Goal: Task Accomplishment & Management: Use online tool/utility

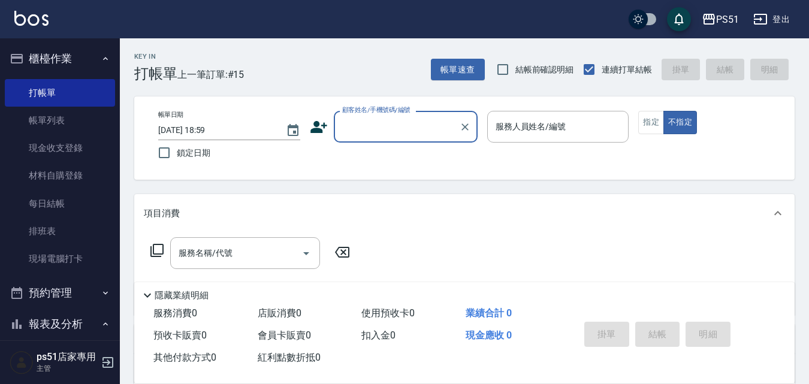
click at [403, 114] on label "顧客姓名/手機號碼/編號" at bounding box center [376, 109] width 68 height 9
click at [403, 116] on input "顧客姓名/手機號碼/編號" at bounding box center [396, 126] width 115 height 21
click at [402, 122] on input "顧客姓名/手機號碼/編號" at bounding box center [396, 126] width 115 height 21
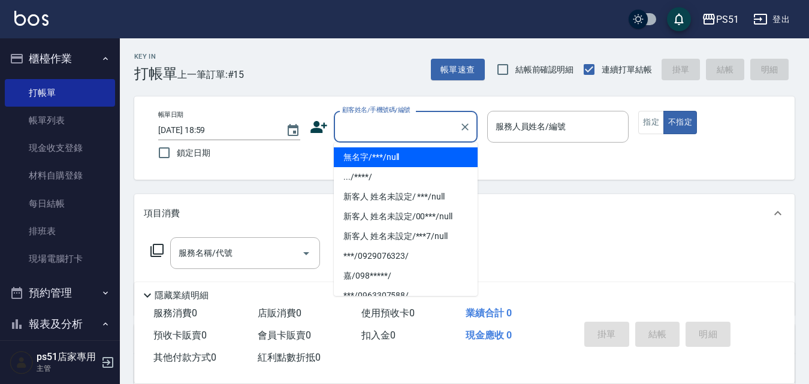
click at [407, 164] on li "無名字/***/null" at bounding box center [406, 157] width 144 height 20
type input "無名字/***/null"
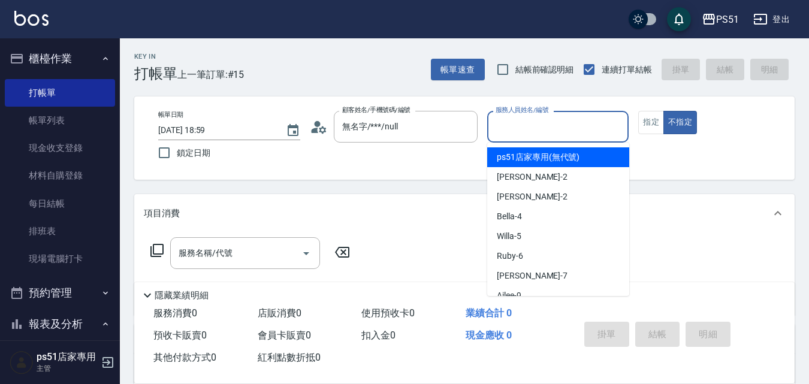
click at [515, 132] on input "服務人員姓名/編號" at bounding box center [557, 126] width 131 height 21
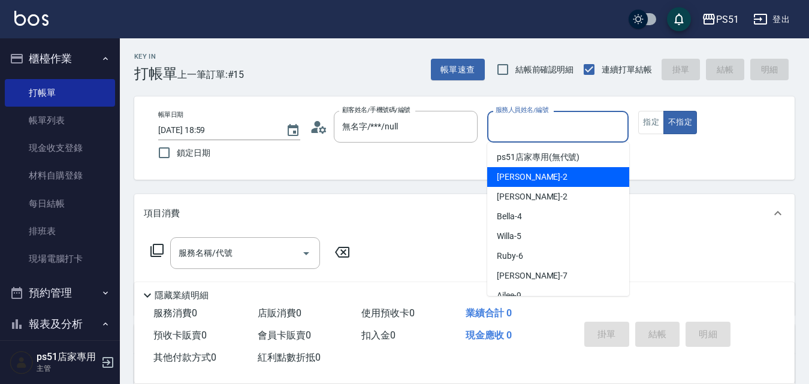
click at [516, 170] on div "[PERSON_NAME] -2" at bounding box center [558, 177] width 142 height 20
type input "[PERSON_NAME]-2"
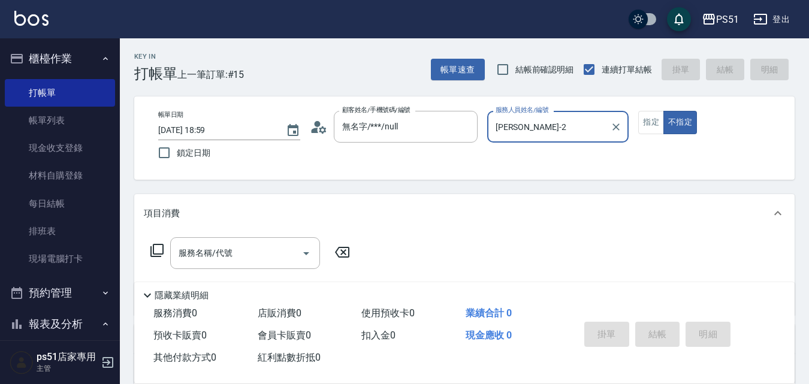
drag, startPoint x: 644, startPoint y: 123, endPoint x: 610, endPoint y: 136, distance: 35.8
click at [644, 123] on button "指定" at bounding box center [651, 122] width 26 height 23
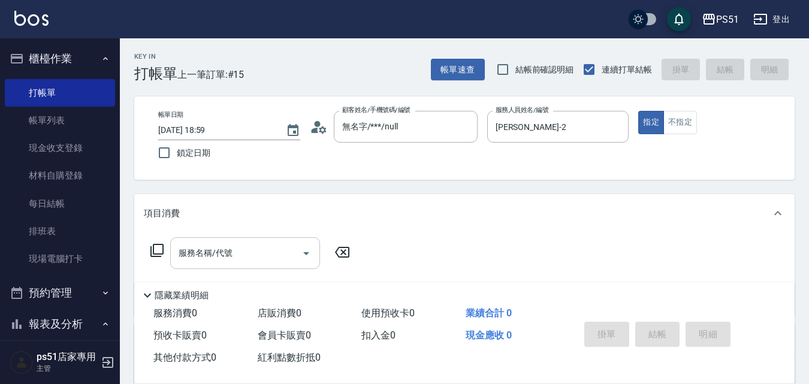
click at [211, 258] on input "服務名稱/代號" at bounding box center [236, 253] width 121 height 21
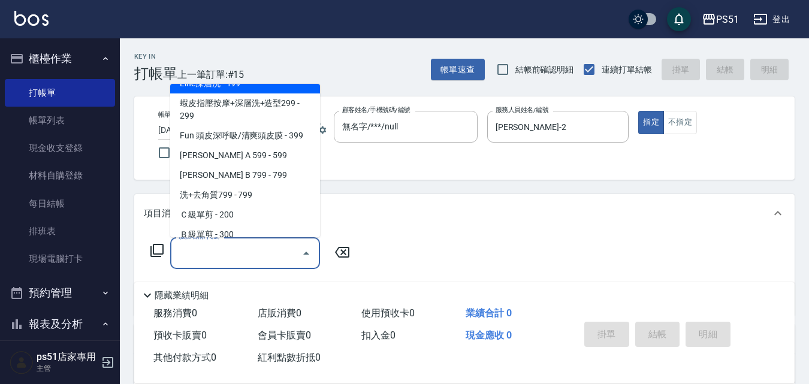
scroll to position [280, 0]
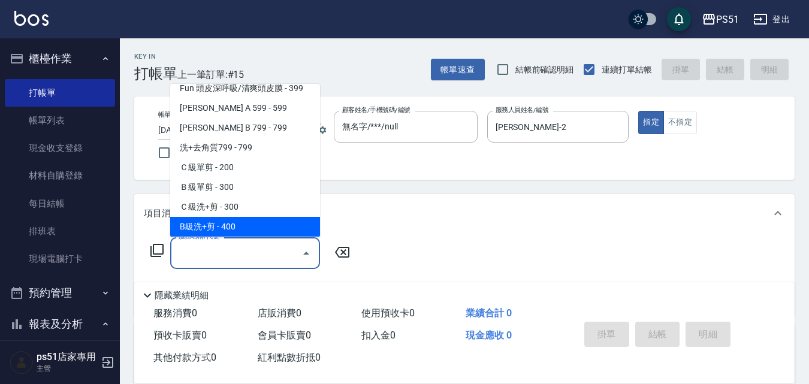
click at [250, 220] on span "B級洗+剪 - 400" at bounding box center [245, 227] width 150 height 20
type input "B級洗+剪(204)"
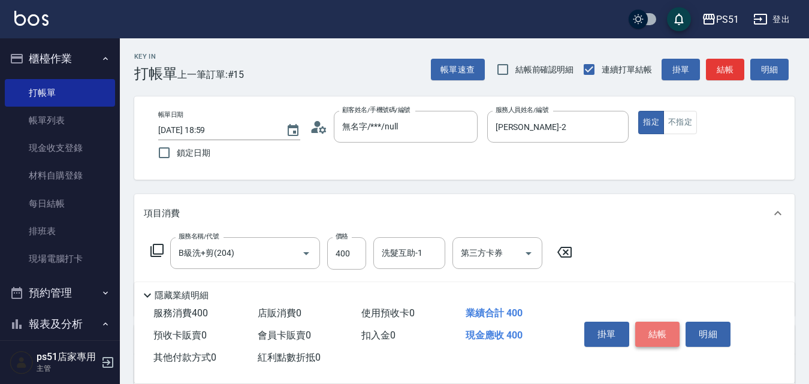
click at [666, 334] on button "結帳" at bounding box center [657, 334] width 45 height 25
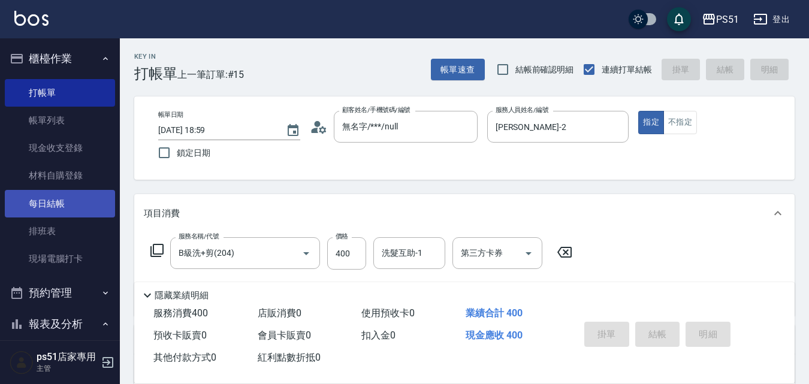
type input "[DATE] 19:32"
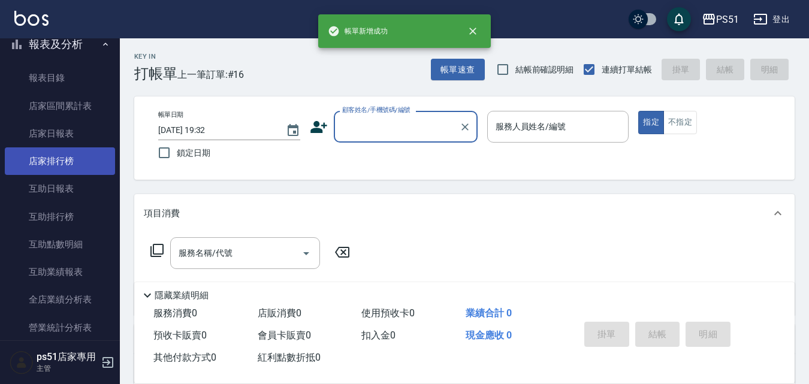
scroll to position [559, 0]
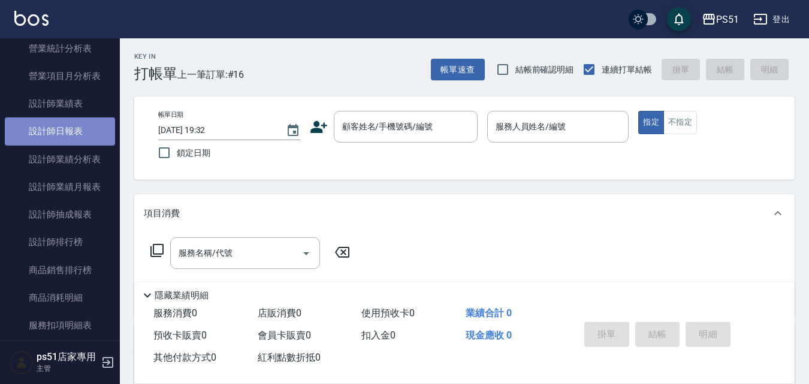
click at [87, 127] on link "設計師日報表" at bounding box center [60, 131] width 110 height 28
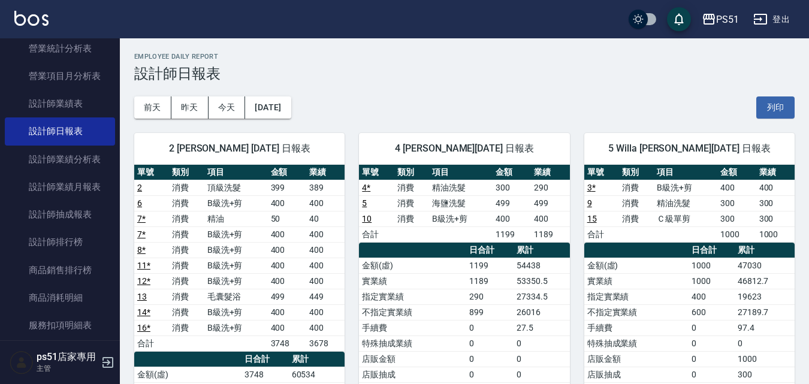
drag, startPoint x: 416, startPoint y: 229, endPoint x: 477, endPoint y: 87, distance: 154.3
click at [471, 95] on div "[DATE] [DATE] [DATE] [DATE] 列印" at bounding box center [464, 107] width 660 height 51
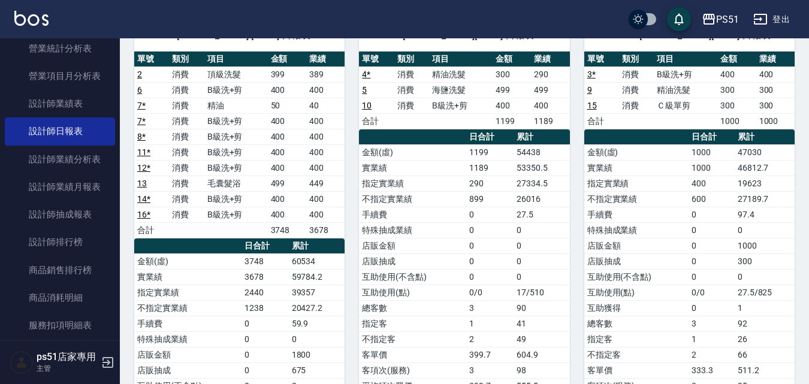
scroll to position [140, 0]
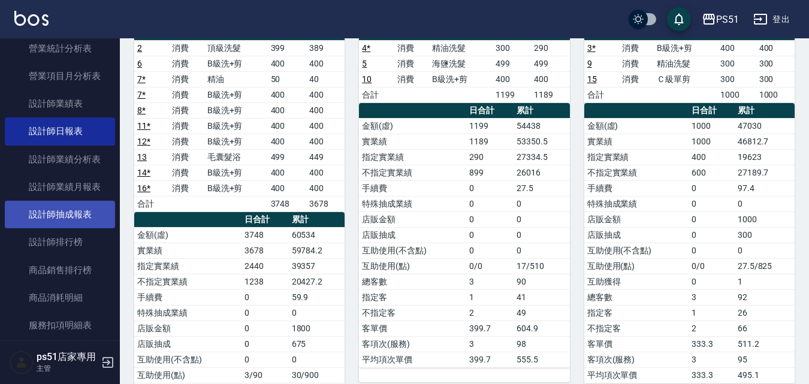
click at [79, 213] on link "設計師抽成報表" at bounding box center [60, 215] width 110 height 28
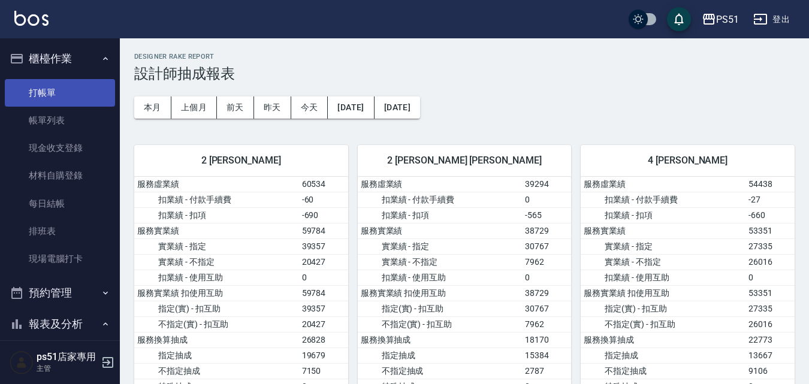
click at [60, 103] on link "打帳單" at bounding box center [60, 93] width 110 height 28
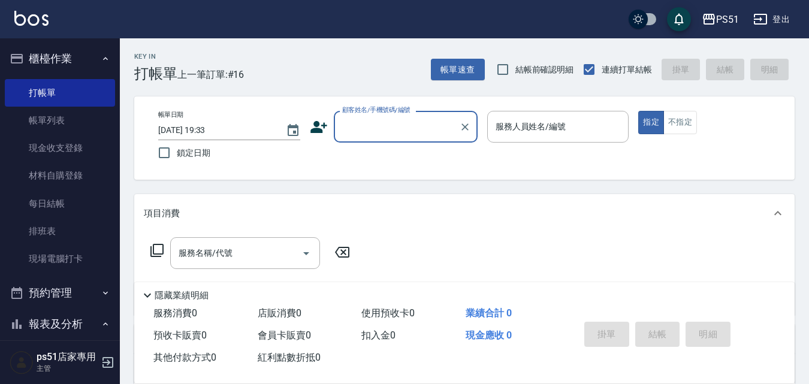
click at [395, 126] on input "顧客姓名/手機號碼/編號" at bounding box center [396, 126] width 115 height 21
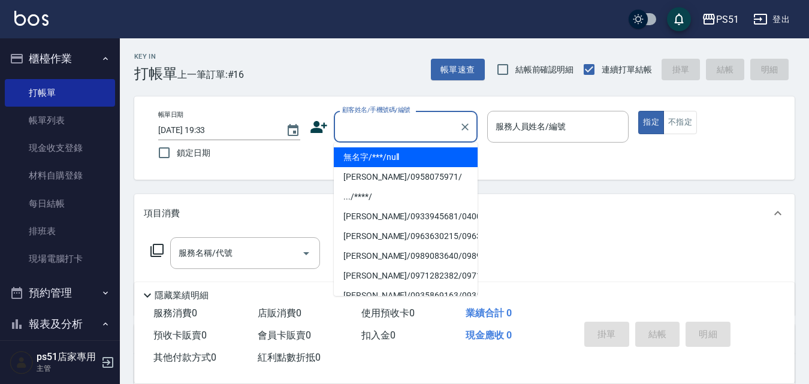
click at [399, 156] on li "無名字/***/null" at bounding box center [406, 157] width 144 height 20
type input "無名字/***/null"
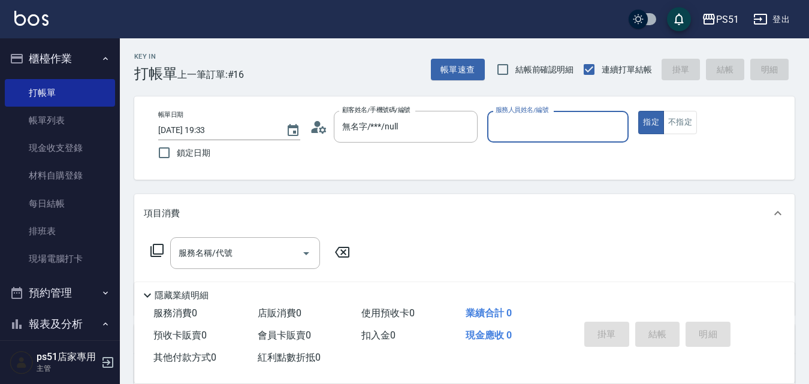
click at [573, 129] on input "服務人員姓名/編號" at bounding box center [557, 126] width 131 height 21
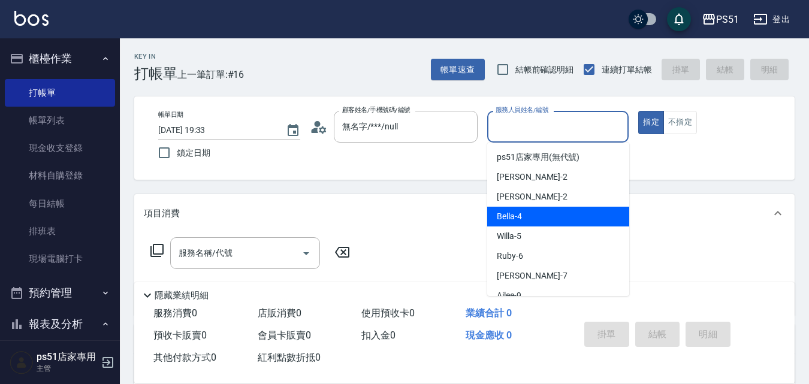
click at [530, 210] on div "Bella -4" at bounding box center [558, 217] width 142 height 20
type input "Bella-4"
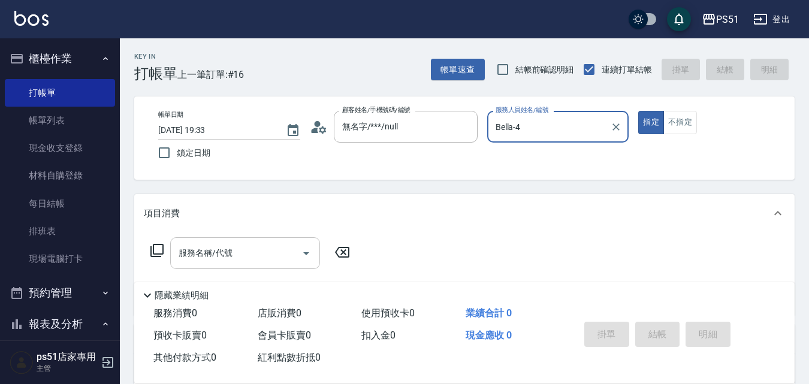
click at [210, 252] on div "服務名稱/代號 服務名稱/代號" at bounding box center [245, 253] width 150 height 32
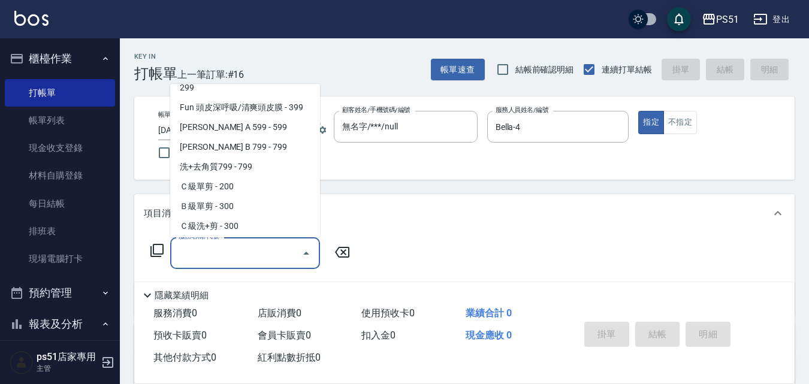
scroll to position [280, 0]
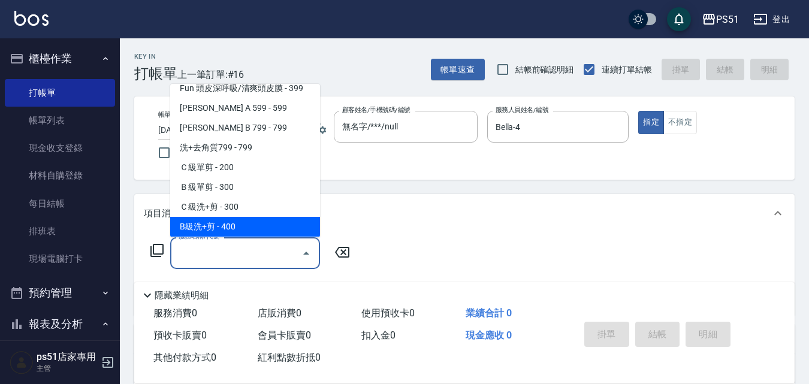
click at [256, 219] on span "B級洗+剪 - 400" at bounding box center [245, 227] width 150 height 20
type input "B級洗+剪(204)"
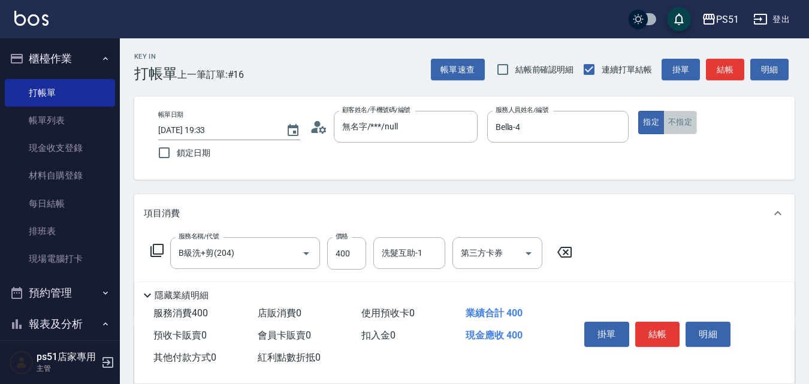
click at [681, 123] on button "不指定" at bounding box center [680, 122] width 34 height 23
click at [720, 69] on button "結帳" at bounding box center [725, 70] width 38 height 22
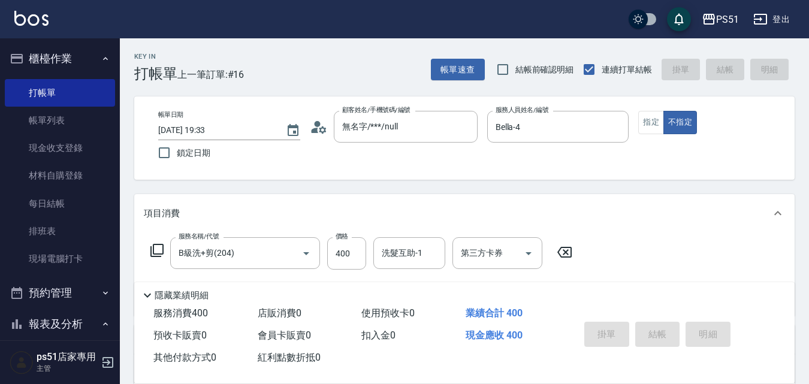
type input "[DATE] 19:42"
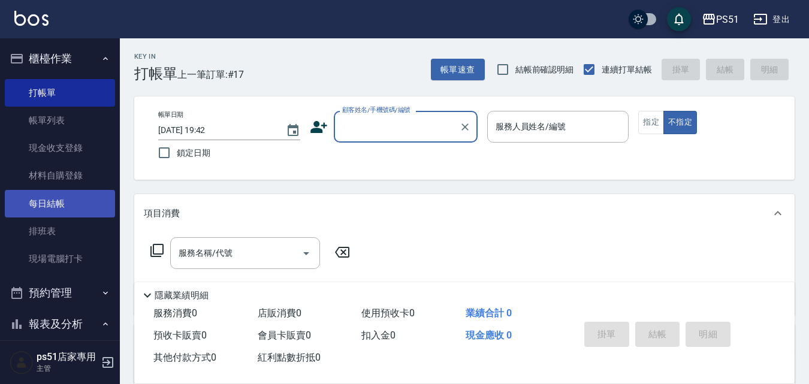
click at [78, 193] on link "每日結帳" at bounding box center [60, 204] width 110 height 28
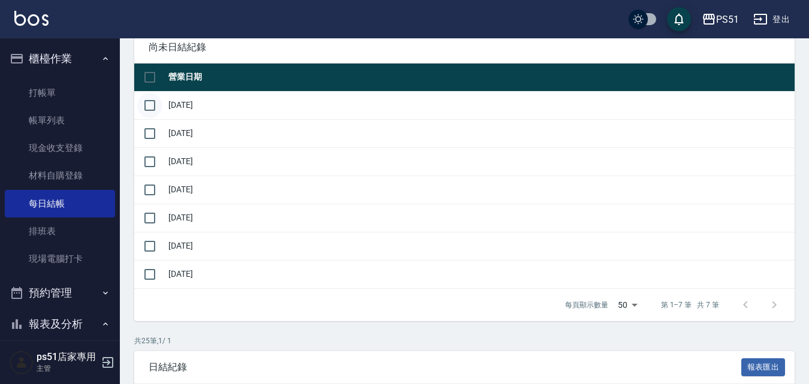
scroll to position [140, 0]
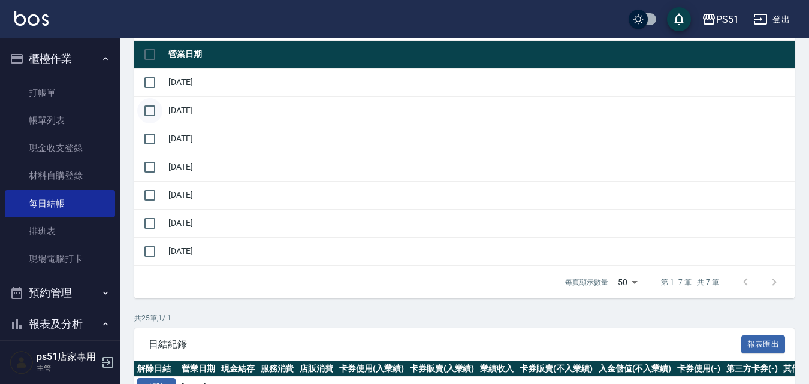
click at [150, 116] on input "checkbox" at bounding box center [149, 110] width 25 height 25
checkbox input "true"
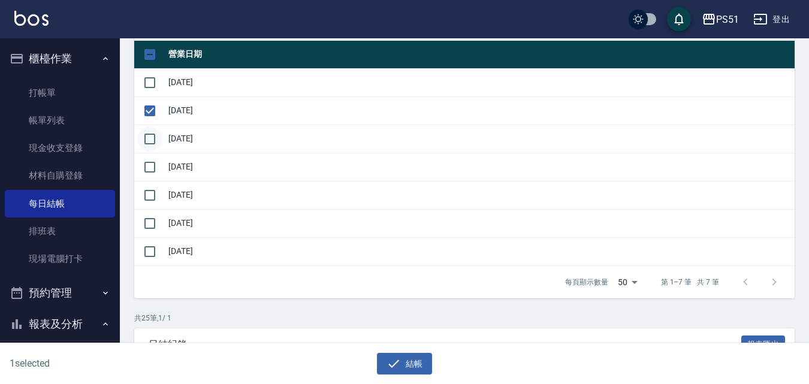
click at [149, 133] on input "checkbox" at bounding box center [149, 138] width 25 height 25
checkbox input "true"
click at [152, 165] on input "checkbox" at bounding box center [149, 167] width 25 height 25
checkbox input "true"
click at [152, 189] on input "checkbox" at bounding box center [149, 195] width 25 height 25
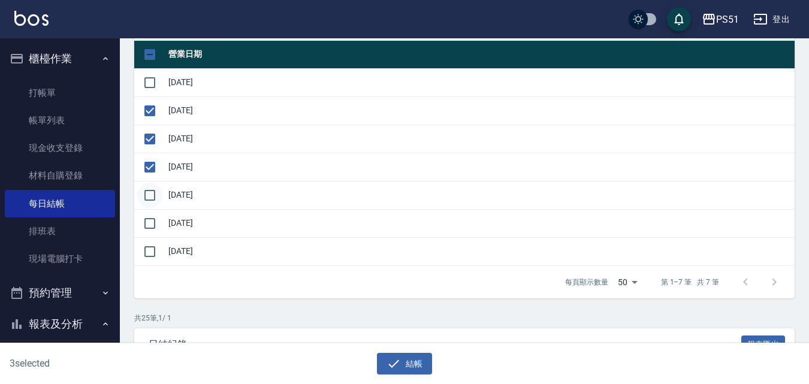
checkbox input "true"
click at [150, 223] on input "checkbox" at bounding box center [149, 223] width 25 height 25
checkbox input "true"
click at [150, 261] on input "checkbox" at bounding box center [149, 251] width 25 height 25
checkbox input "true"
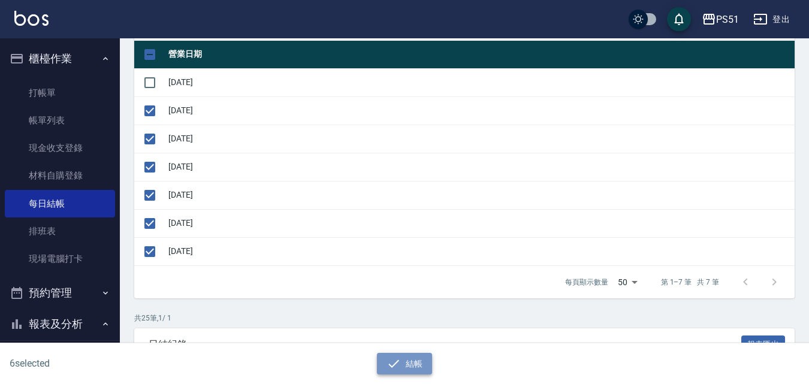
click at [403, 368] on button "結帳" at bounding box center [405, 364] width 56 height 22
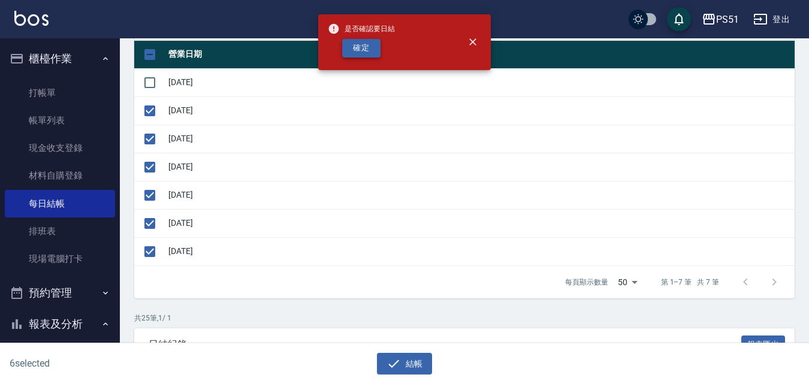
click at [367, 43] on button "確定" at bounding box center [361, 48] width 38 height 19
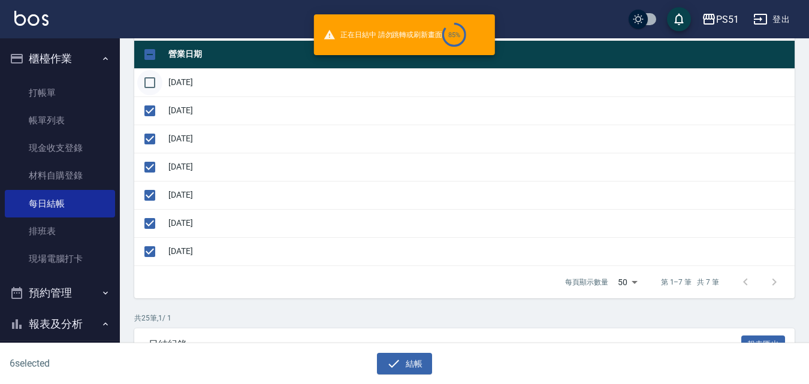
checkbox input "false"
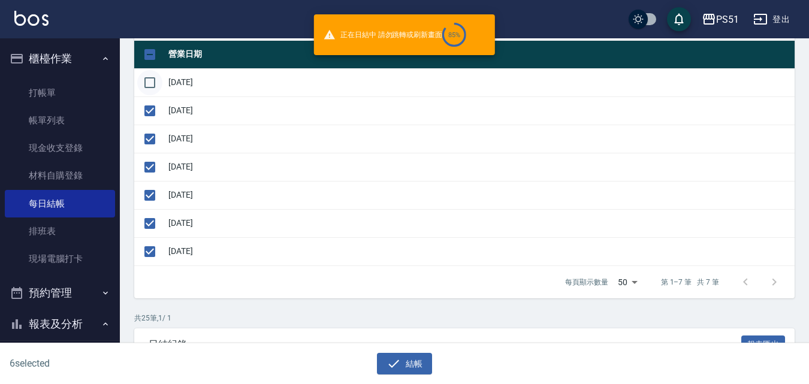
checkbox input "false"
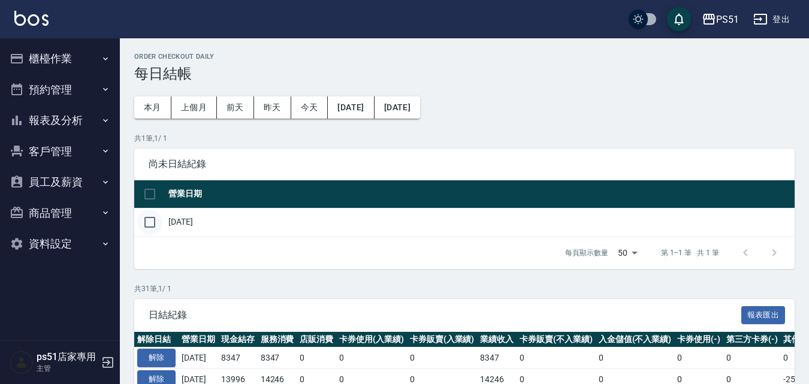
click at [155, 222] on input "checkbox" at bounding box center [149, 222] width 25 height 25
checkbox input "true"
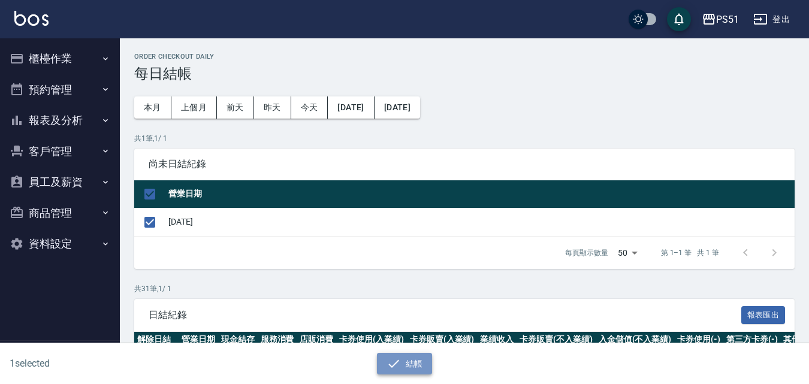
click at [404, 366] on button "結帳" at bounding box center [405, 364] width 56 height 22
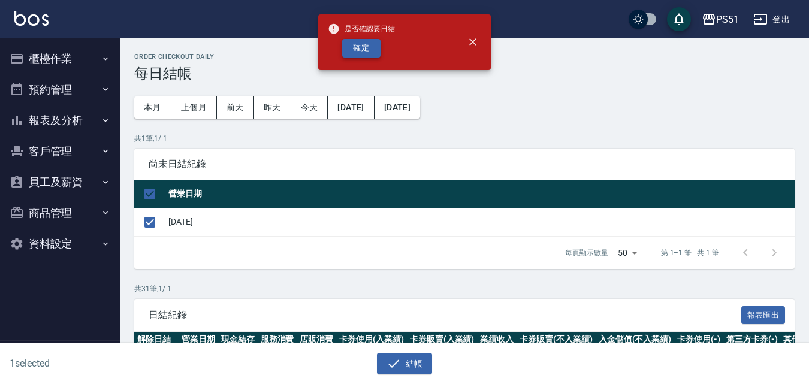
click at [367, 47] on button "確定" at bounding box center [361, 48] width 38 height 19
checkbox input "false"
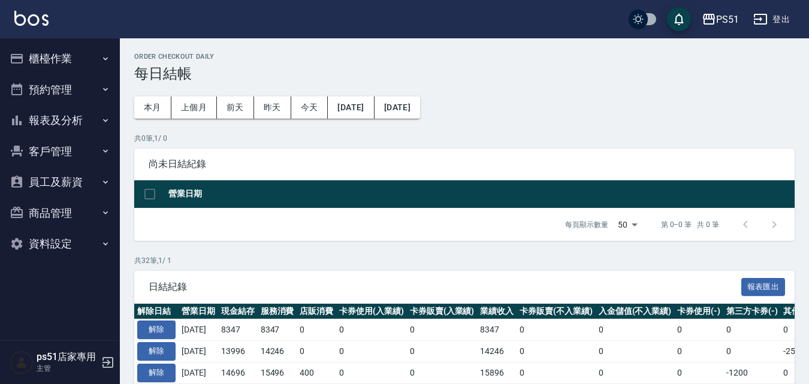
click at [81, 96] on button "預約管理" at bounding box center [60, 89] width 110 height 31
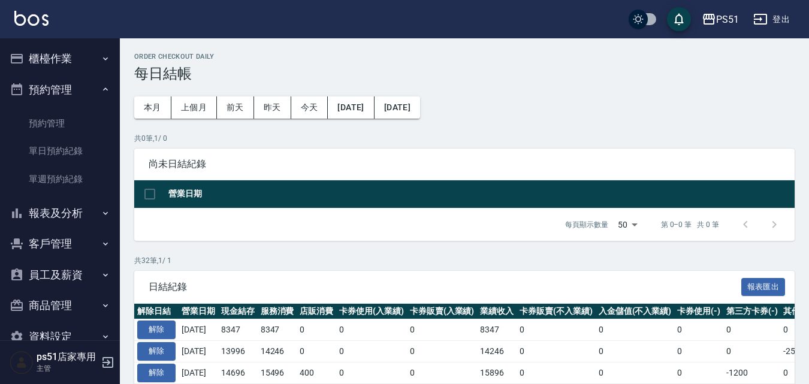
click at [79, 248] on button "客戶管理" at bounding box center [60, 243] width 110 height 31
click at [93, 55] on button "櫃檯作業" at bounding box center [60, 58] width 110 height 31
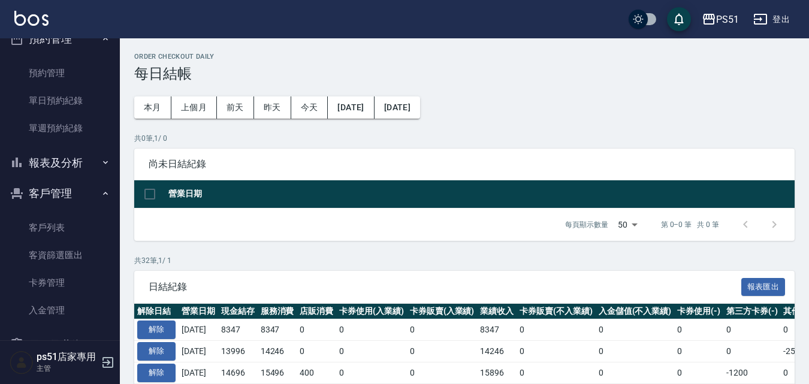
scroll to position [280, 0]
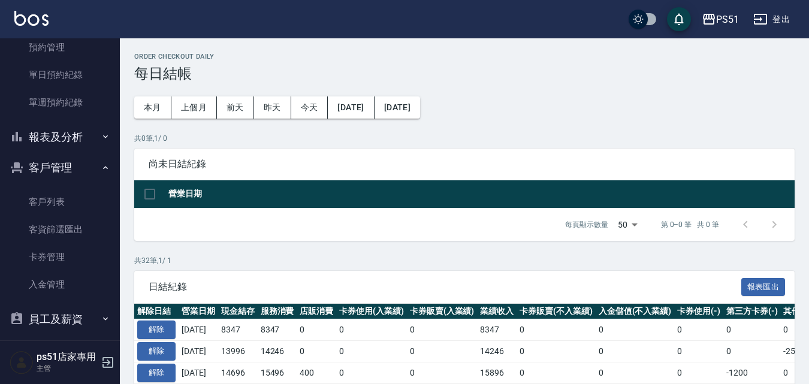
click at [101, 139] on icon "button" at bounding box center [106, 137] width 10 height 10
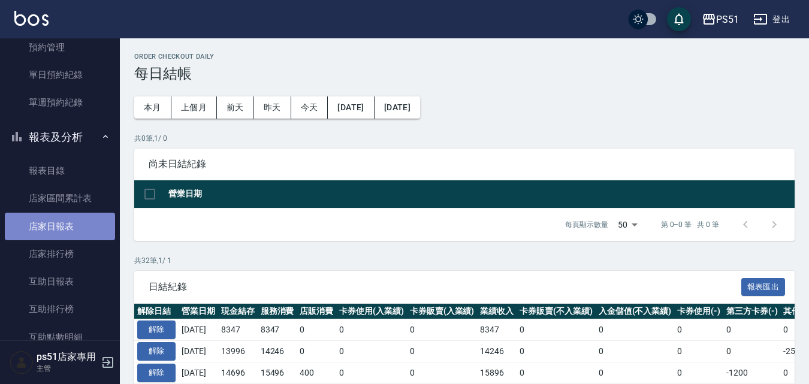
click at [78, 222] on link "店家日報表" at bounding box center [60, 227] width 110 height 28
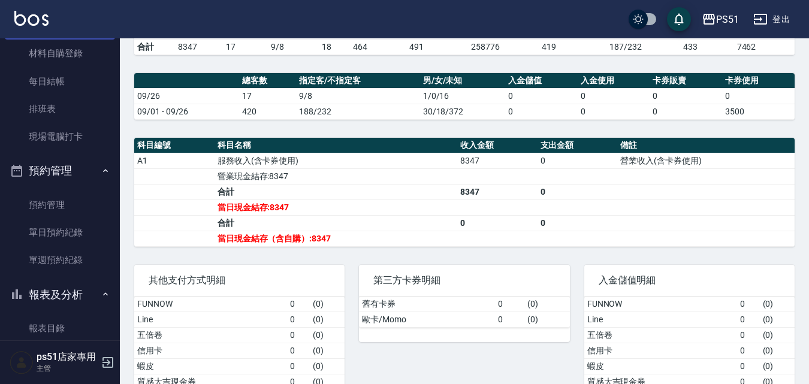
scroll to position [140, 0]
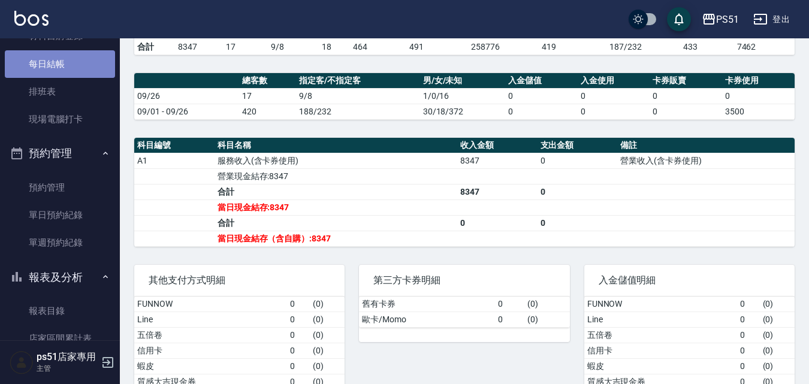
click at [76, 65] on link "每日結帳" at bounding box center [60, 64] width 110 height 28
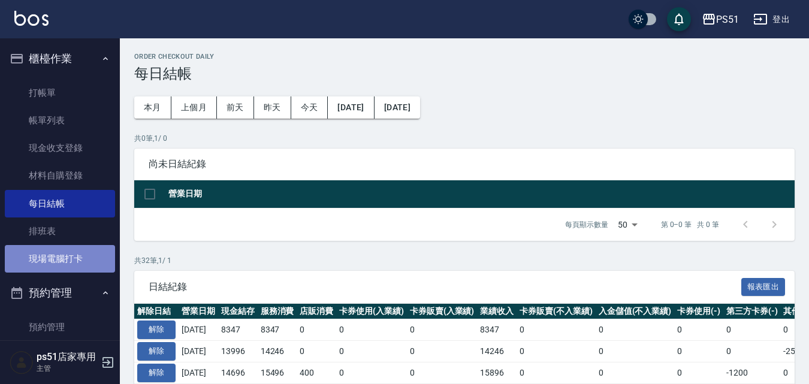
click at [97, 253] on link "現場電腦打卡" at bounding box center [60, 259] width 110 height 28
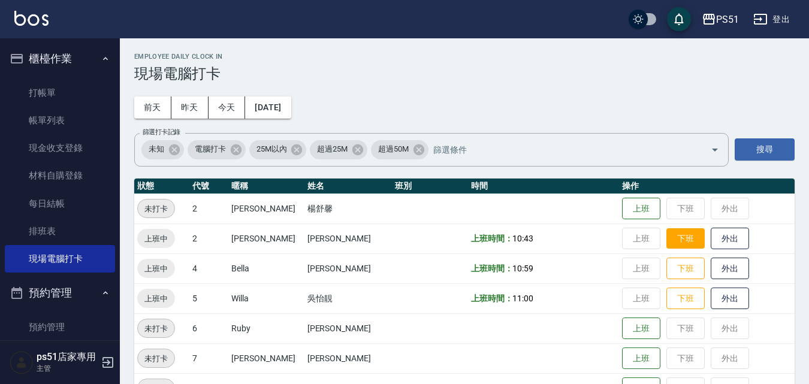
drag, startPoint x: 663, startPoint y: 220, endPoint x: 665, endPoint y: 227, distance: 7.4
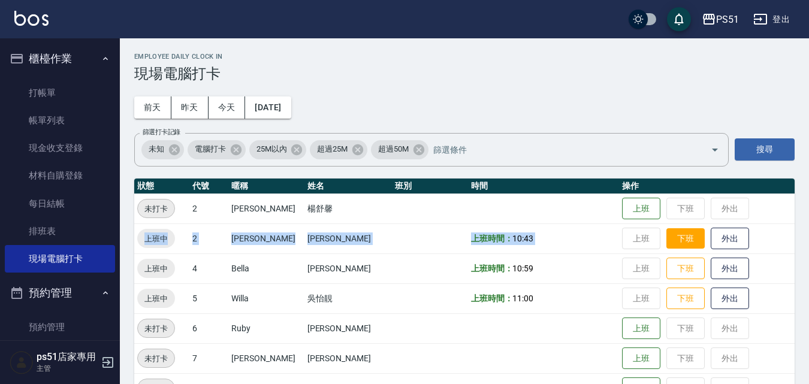
click at [667, 228] on button "下班" at bounding box center [685, 238] width 38 height 21
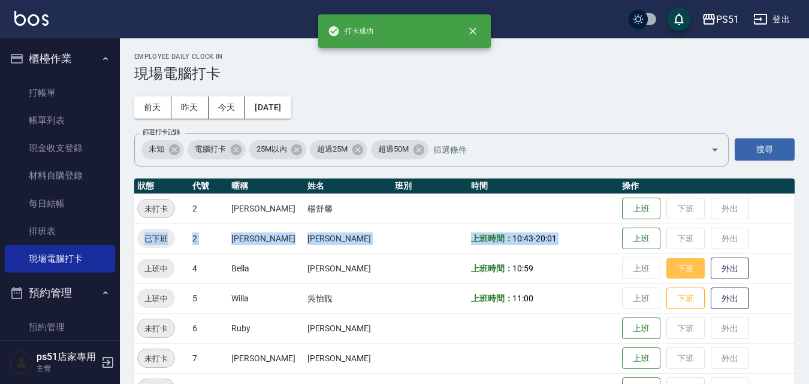
click at [681, 264] on button "下班" at bounding box center [685, 268] width 38 height 21
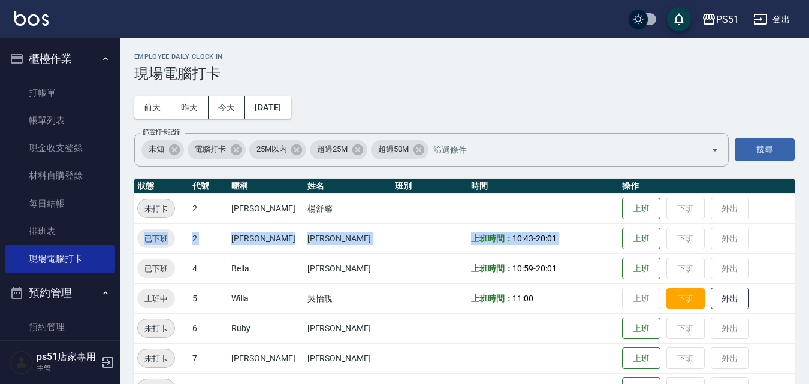
click at [684, 305] on button "下班" at bounding box center [685, 298] width 38 height 21
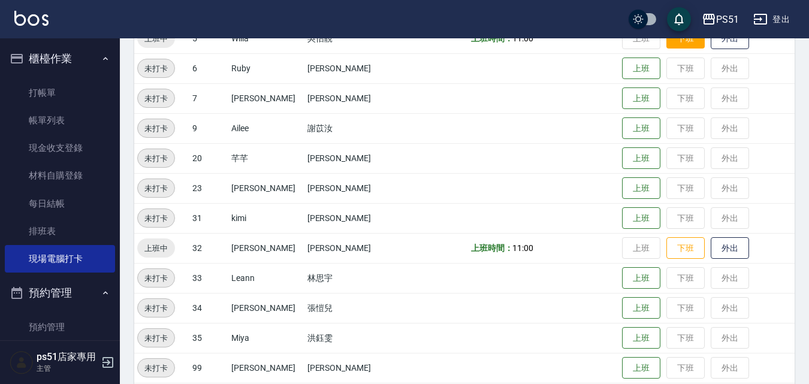
scroll to position [280, 0]
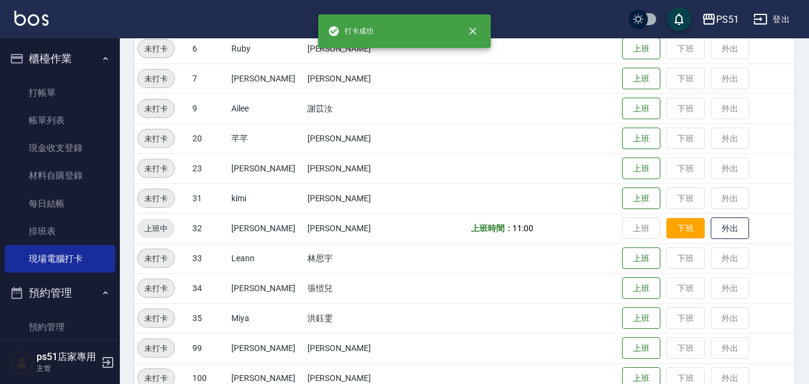
click at [678, 228] on button "下班" at bounding box center [685, 228] width 38 height 21
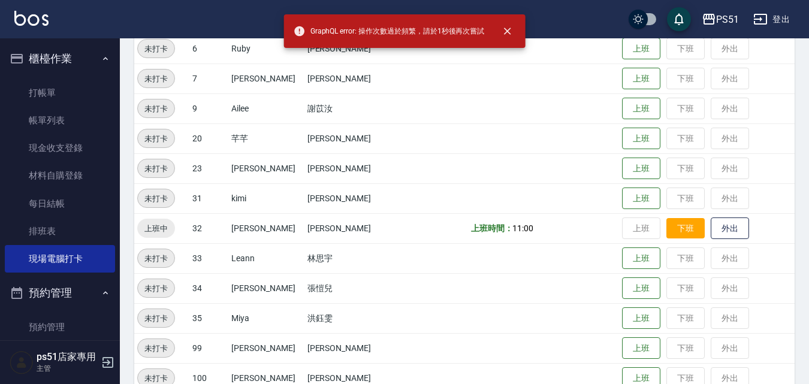
click at [676, 228] on button "下班" at bounding box center [685, 228] width 38 height 21
click at [675, 228] on button "下班" at bounding box center [685, 228] width 38 height 21
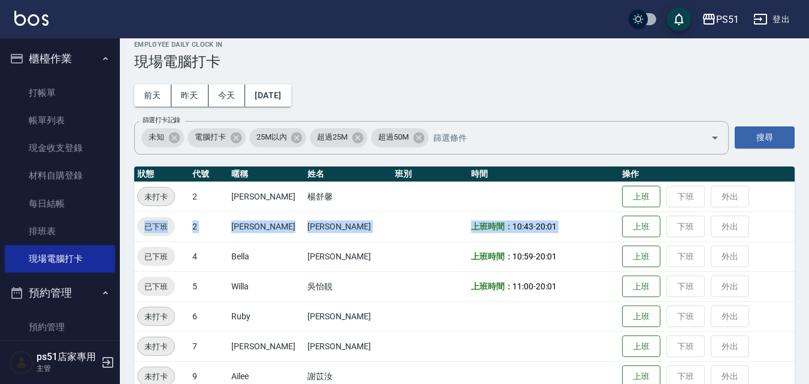
scroll to position [0, 0]
